Goal: Information Seeking & Learning: Learn about a topic

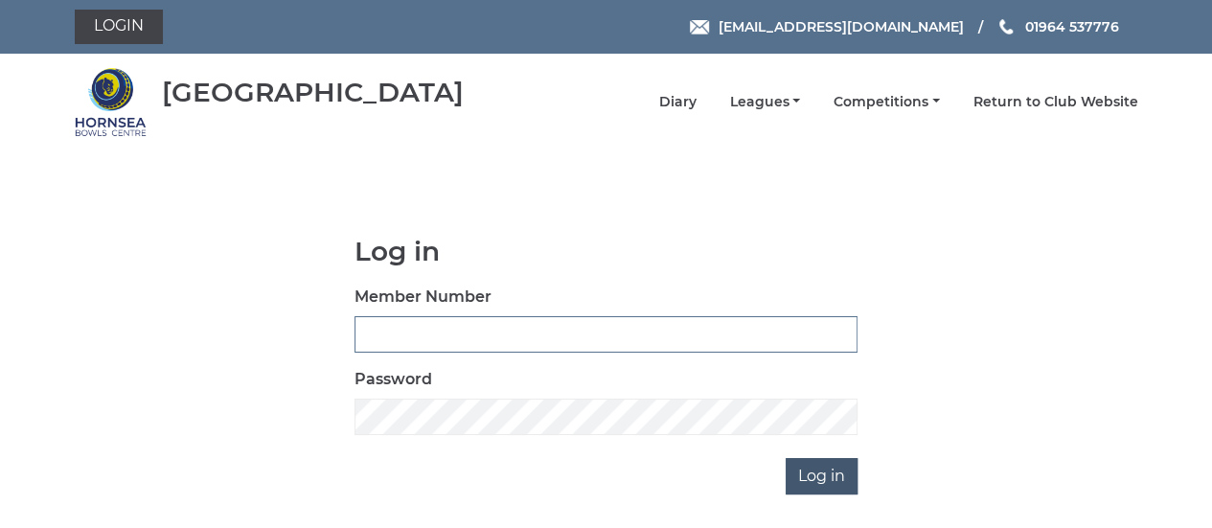
type input "0894"
click at [835, 470] on input "Log in" at bounding box center [822, 476] width 72 height 36
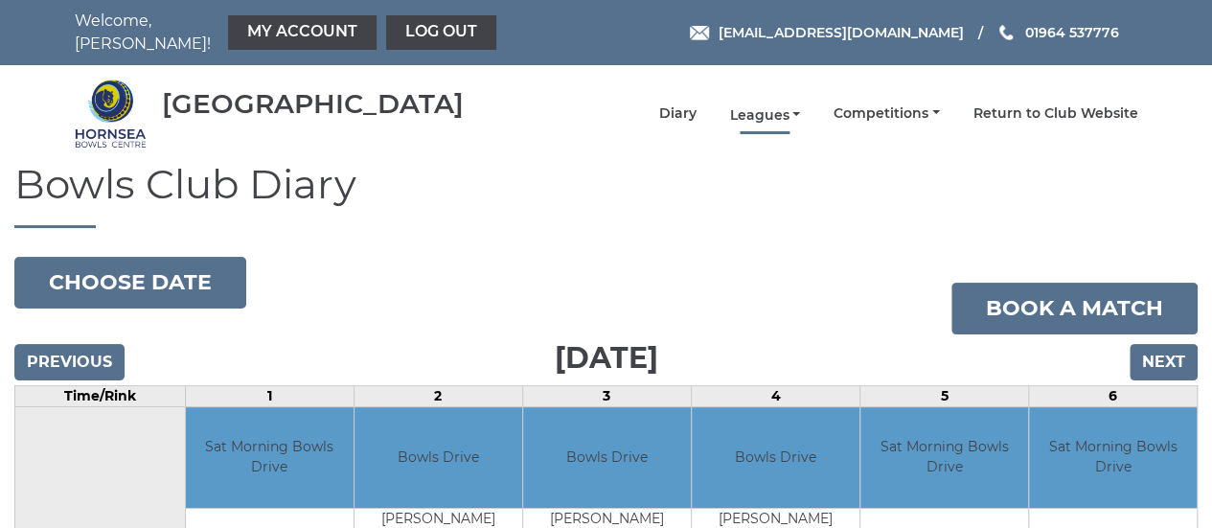
click at [798, 106] on link "Leagues" at bounding box center [764, 115] width 71 height 18
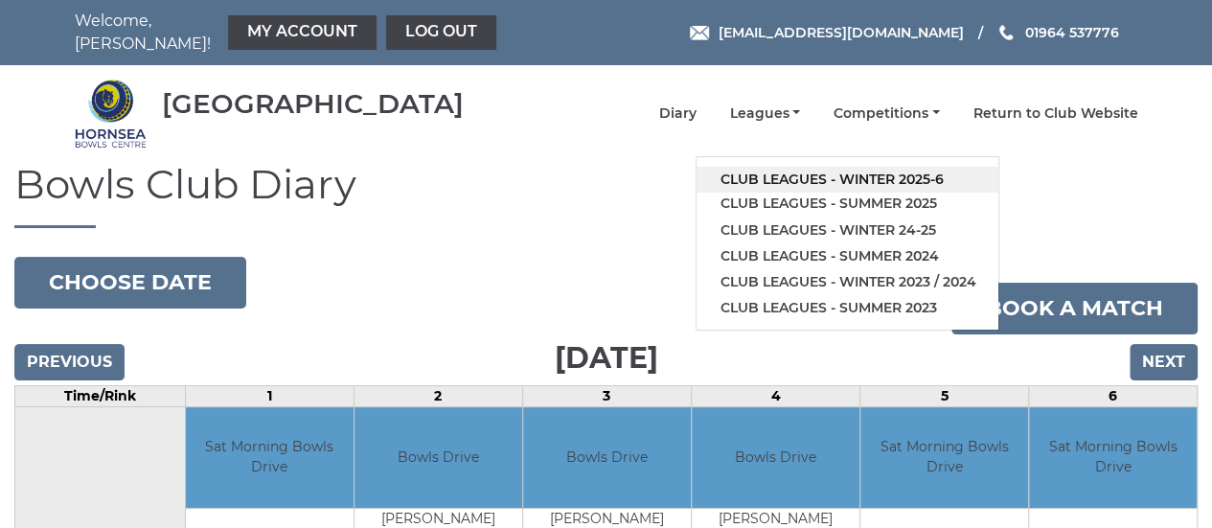
click at [864, 168] on link "Club leagues - Winter 2025-6" at bounding box center [847, 180] width 302 height 26
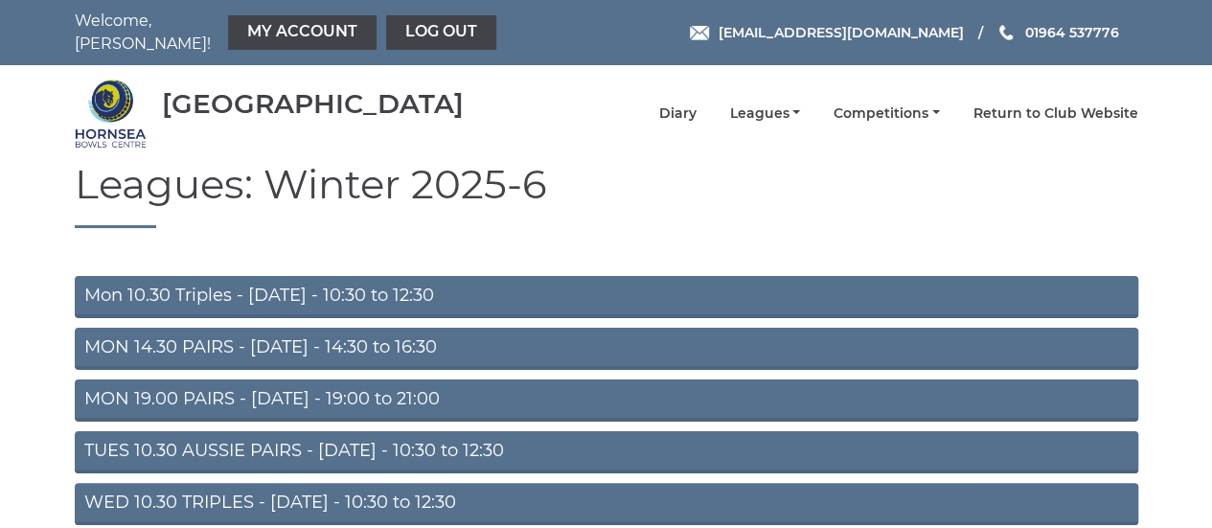
click at [500, 432] on link "TUES 10.30 AUSSIE PAIRS - Tuesday - 10:30 to 12:30" at bounding box center [606, 452] width 1063 height 42
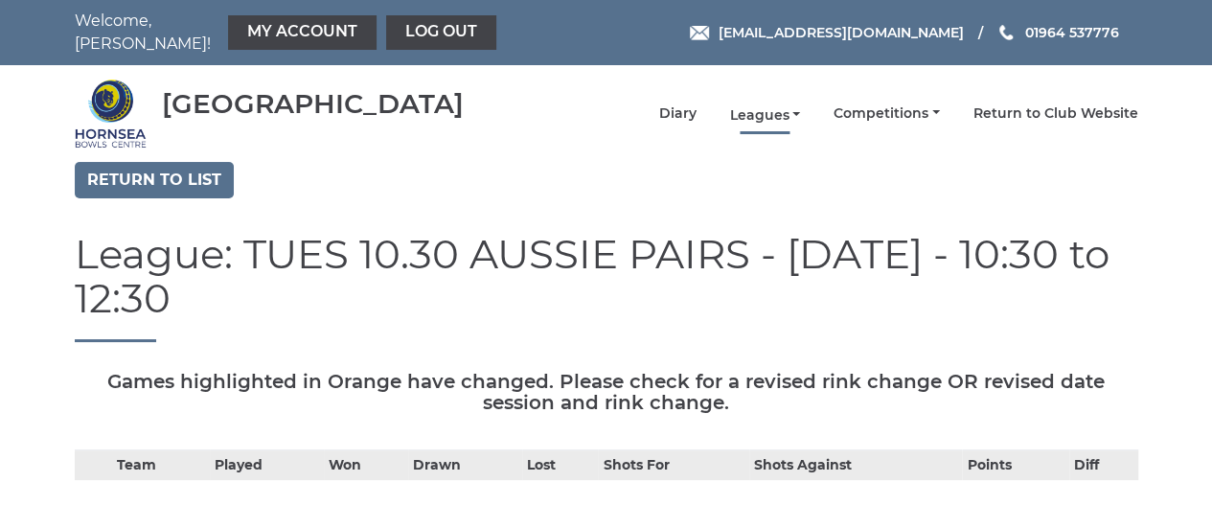
click at [799, 106] on link "Leagues" at bounding box center [764, 115] width 71 height 18
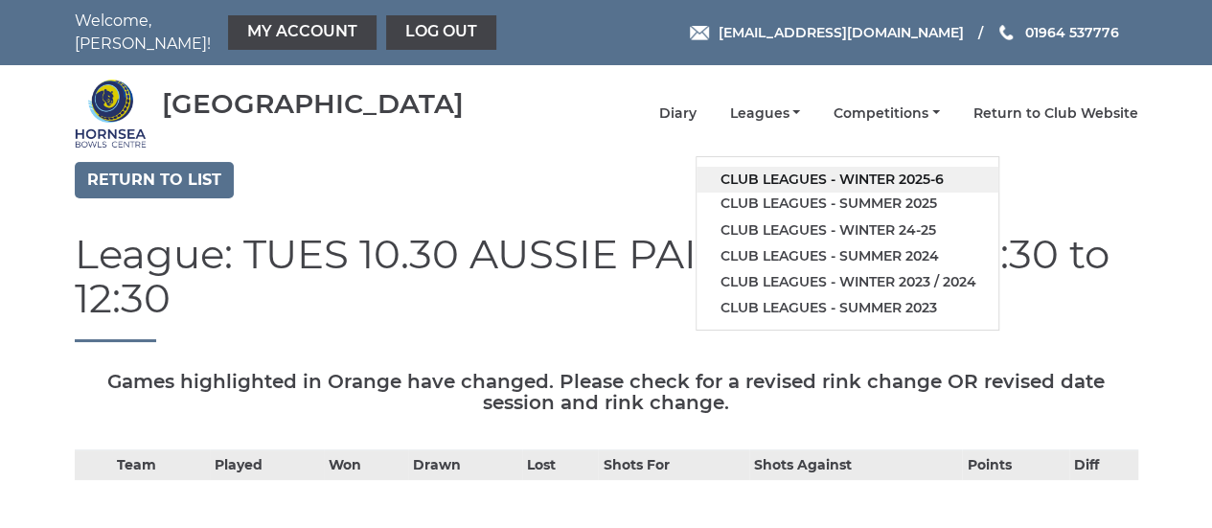
click at [796, 175] on link "Club leagues - Winter 2025-6" at bounding box center [847, 180] width 302 height 26
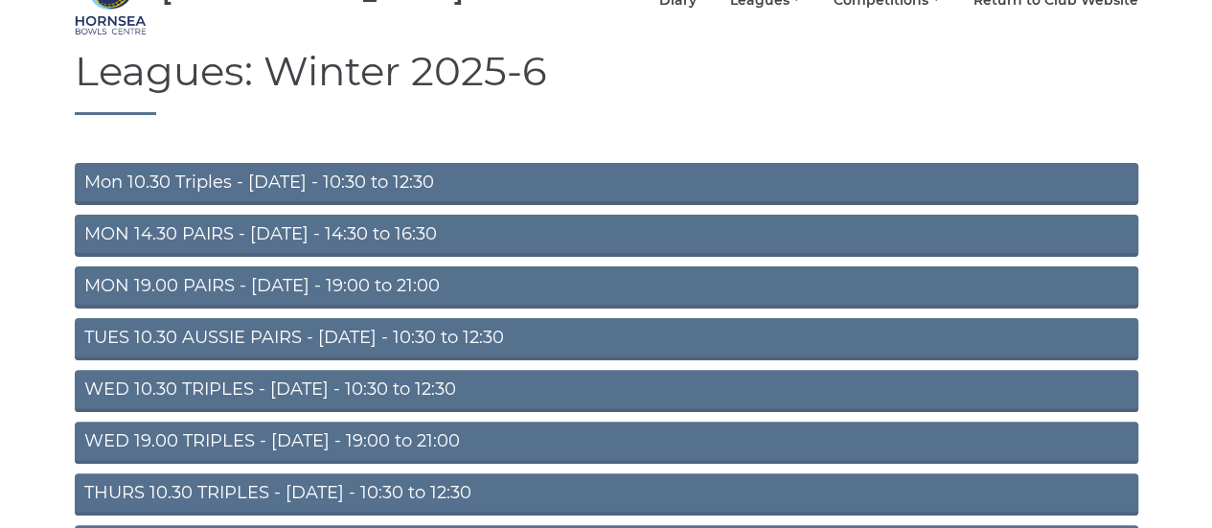
scroll to position [121, 0]
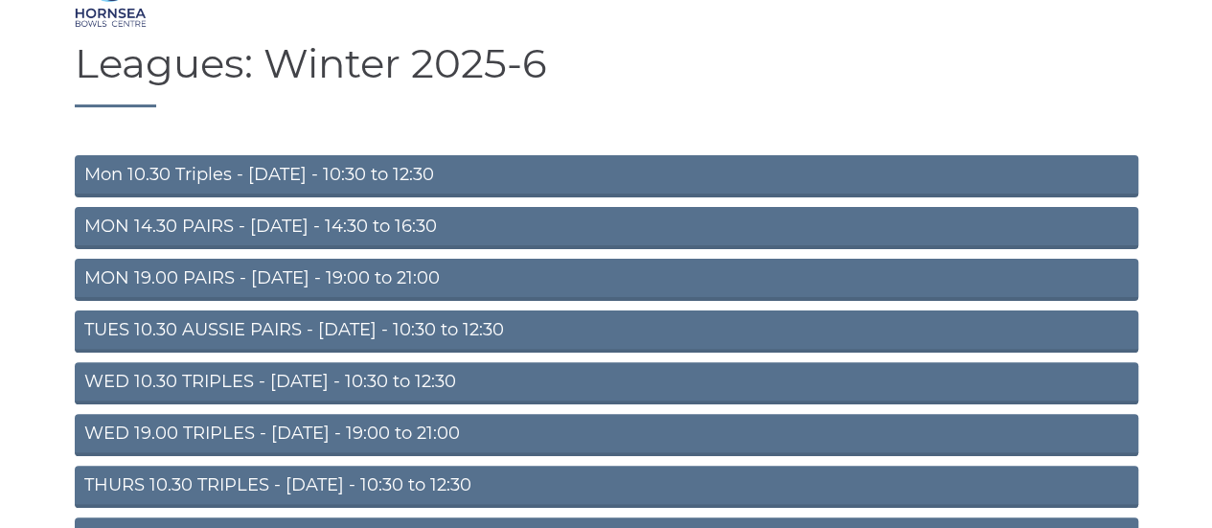
click at [215, 471] on link "THURS 10.30 TRIPLES - Thursday - 10:30 to 12:30" at bounding box center [606, 487] width 1063 height 42
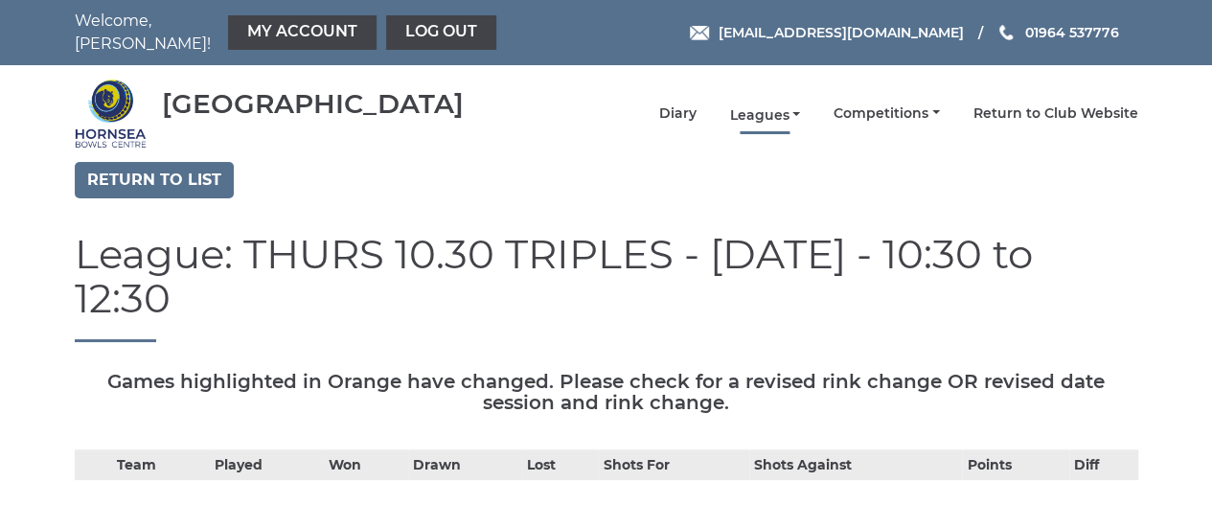
click at [798, 106] on link "Leagues" at bounding box center [764, 115] width 71 height 18
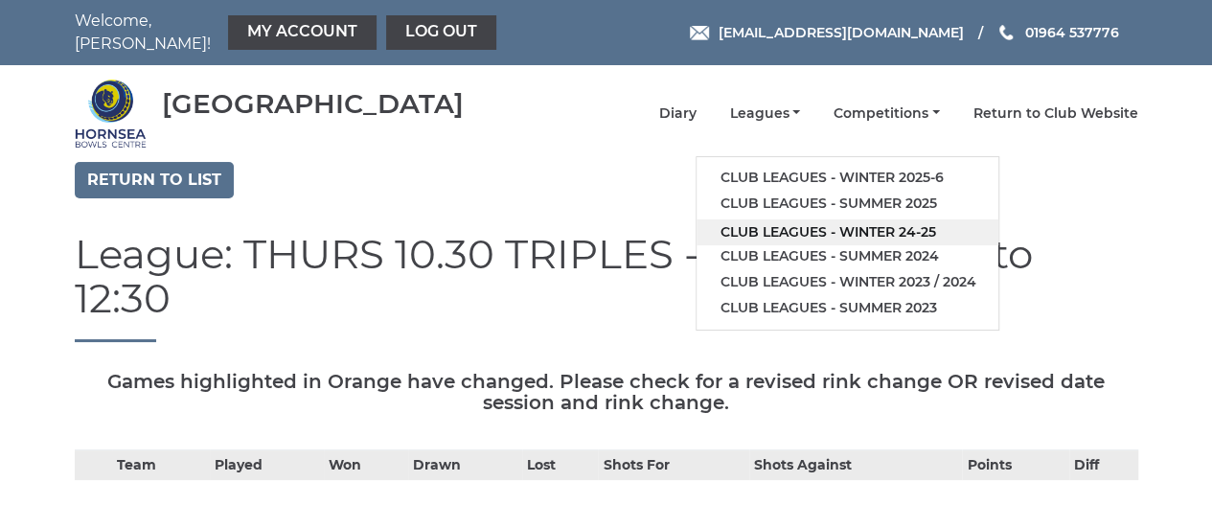
click at [820, 219] on link "Club leagues - Winter 24-25" at bounding box center [847, 232] width 302 height 26
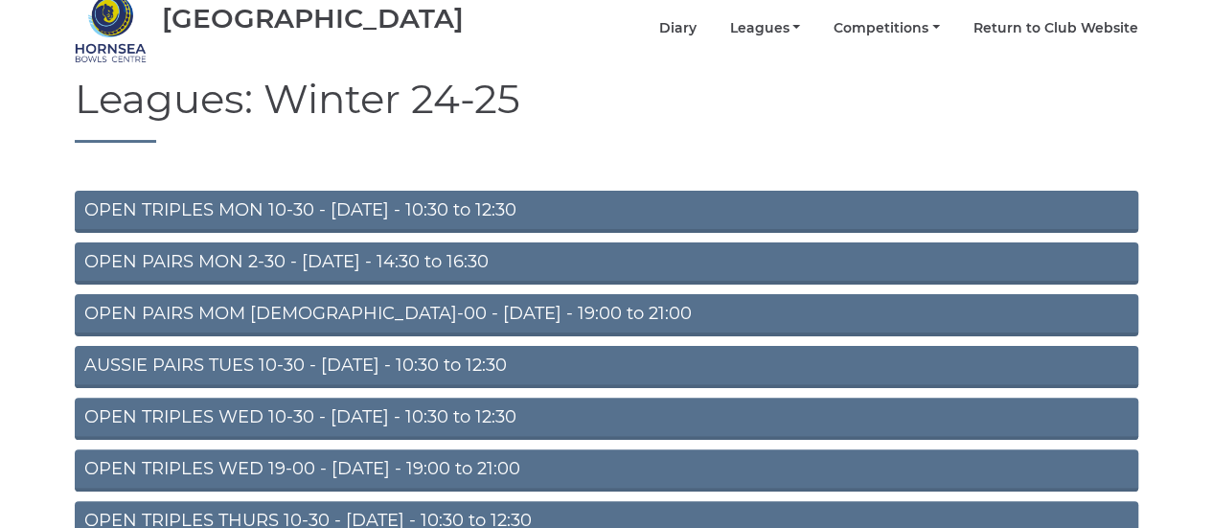
scroll to position [88, 0]
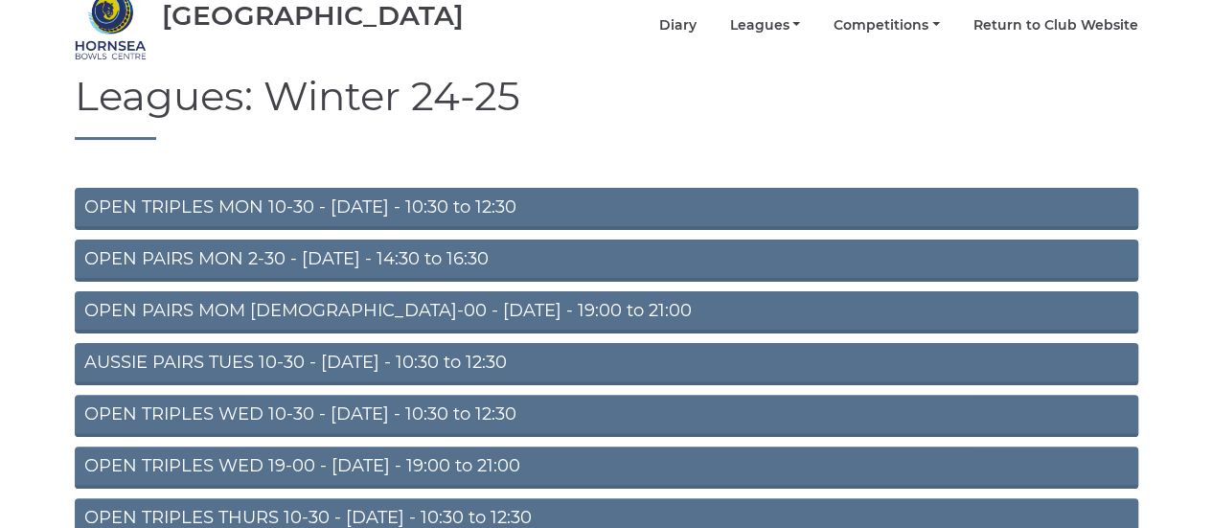
click at [276, 509] on link "OPEN TRIPLES THURS 10-30 - [DATE] - 10:30 to 12:30" at bounding box center [606, 519] width 1063 height 42
click at [276, 505] on link "OPEN TRIPLES THURS 10-30 - [DATE] - 10:30 to 12:30" at bounding box center [606, 519] width 1063 height 42
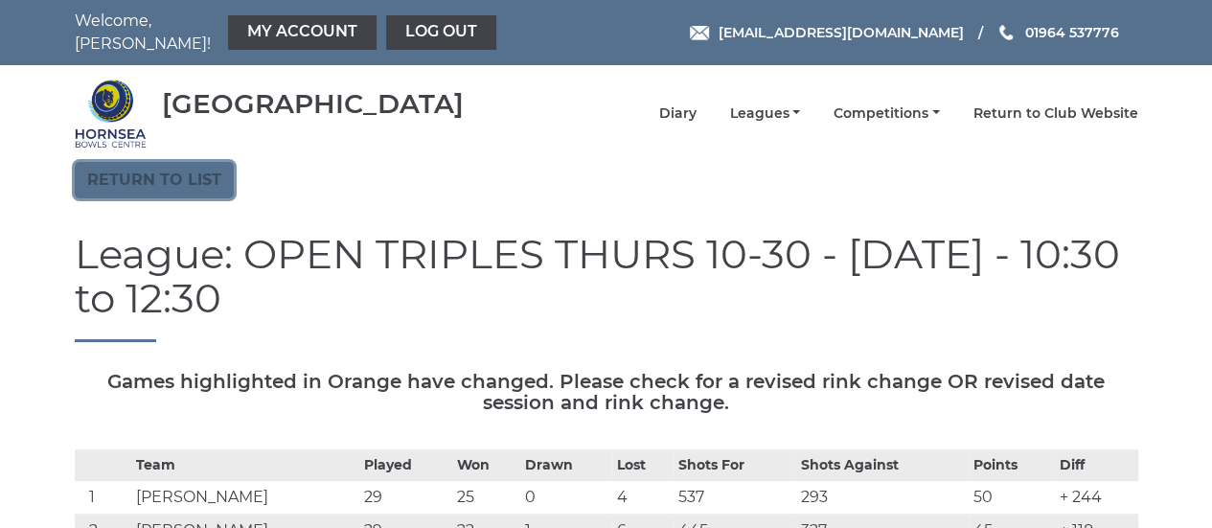
click at [206, 177] on link "Return to list" at bounding box center [154, 180] width 159 height 36
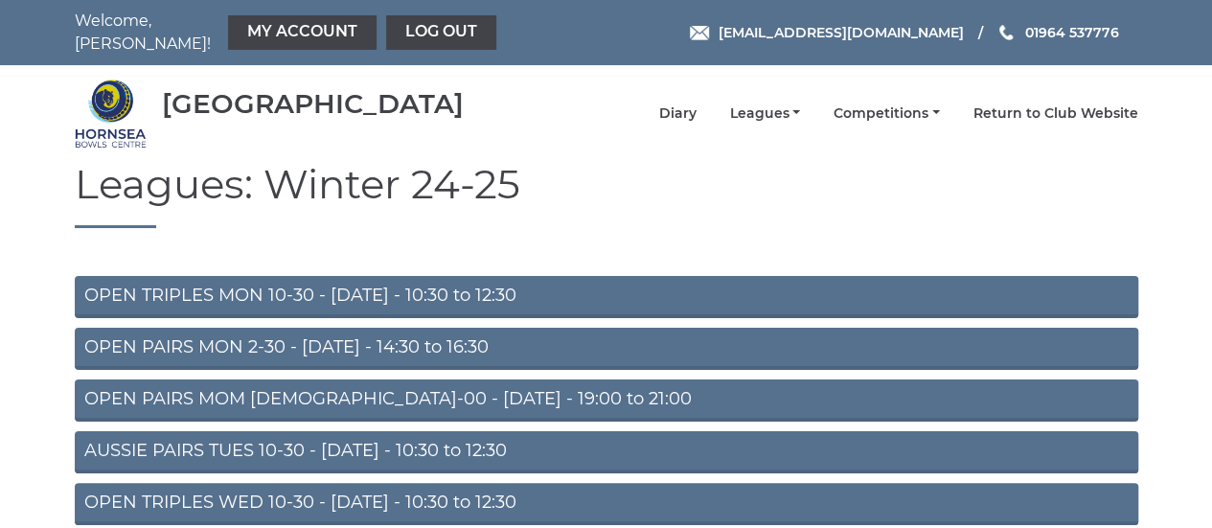
click at [229, 438] on link "AUSSIE PAIRS TUES 10-30 - [DATE] - 10:30 to 12:30" at bounding box center [606, 452] width 1063 height 42
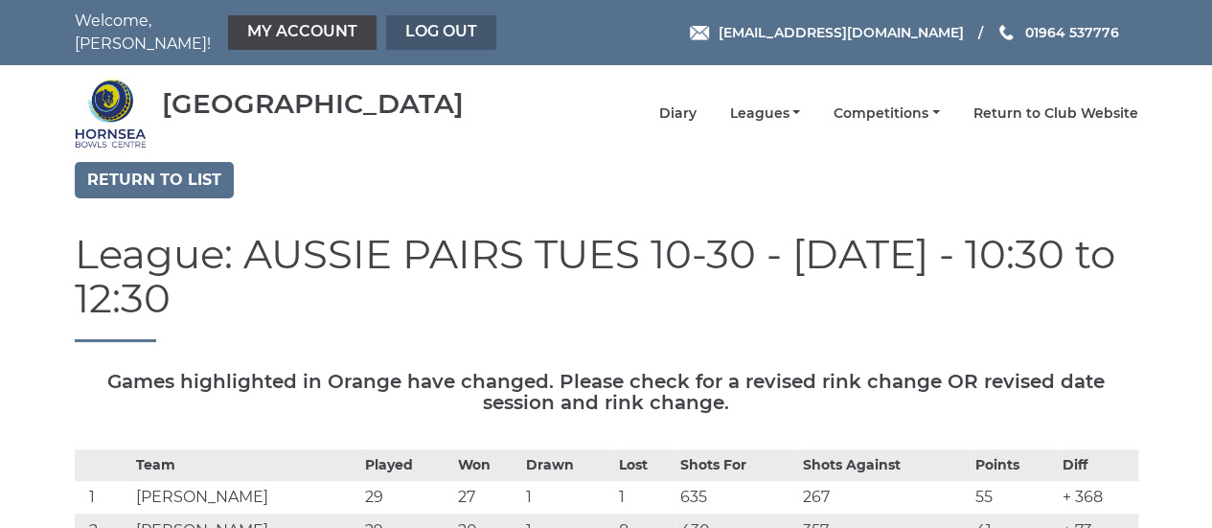
click at [425, 18] on link "Log out" at bounding box center [441, 32] width 110 height 34
